Goal: Book appointment/travel/reservation

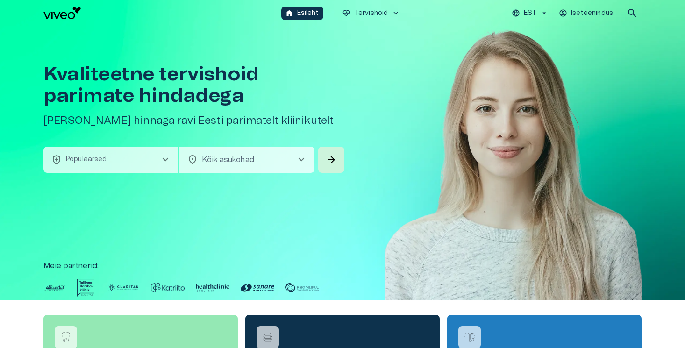
click at [115, 166] on button "health_and_safety Populaarsed chevron_right" at bounding box center [110, 160] width 135 height 26
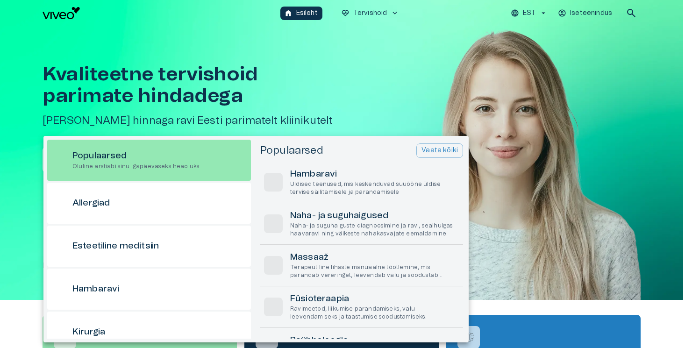
scroll to position [26, 0]
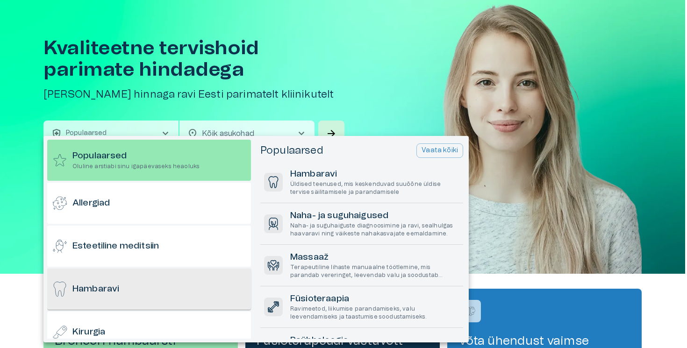
click at [108, 299] on div "Hambaravi" at bounding box center [149, 289] width 204 height 41
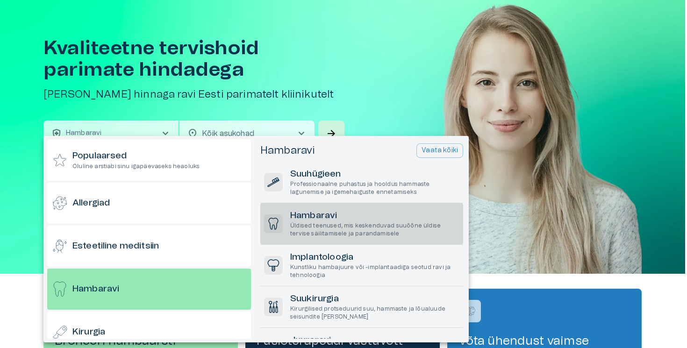
click at [339, 217] on h6 "Hambaravi" at bounding box center [374, 216] width 169 height 13
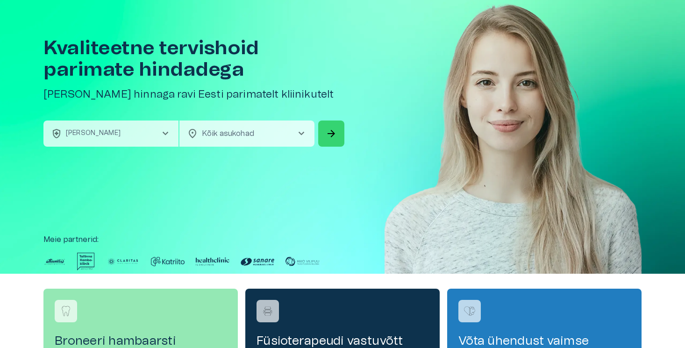
click at [328, 134] on span "arrow_forward" at bounding box center [331, 133] width 11 height 11
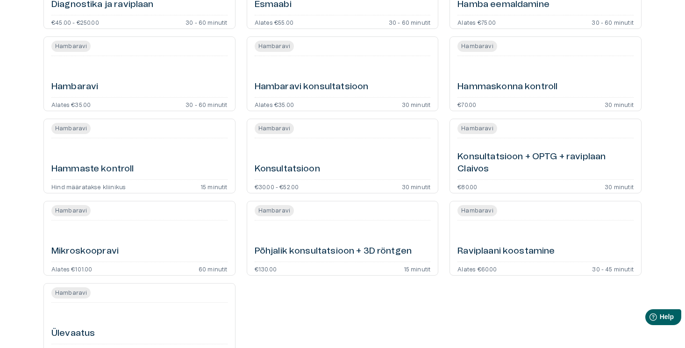
scroll to position [46, 0]
